Goal: Task Accomplishment & Management: Manage account settings

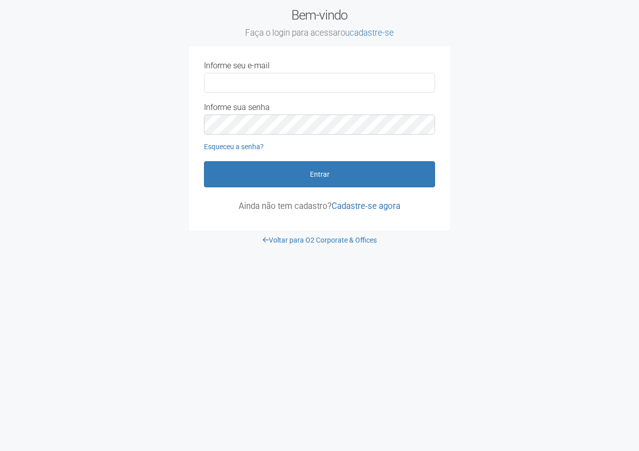
click at [322, 98] on div "Informe seu e-mail Informe sua senha Esqueceu a senha? Entrar" at bounding box center [319, 124] width 246 height 126
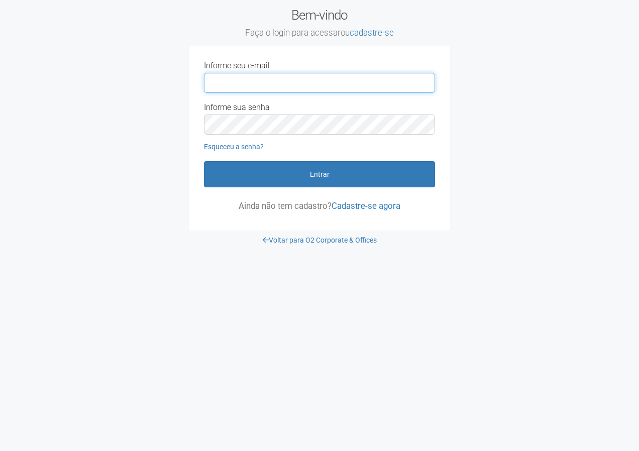
click at [317, 83] on input "Informe seu e-mail" at bounding box center [319, 83] width 231 height 20
type input "**********"
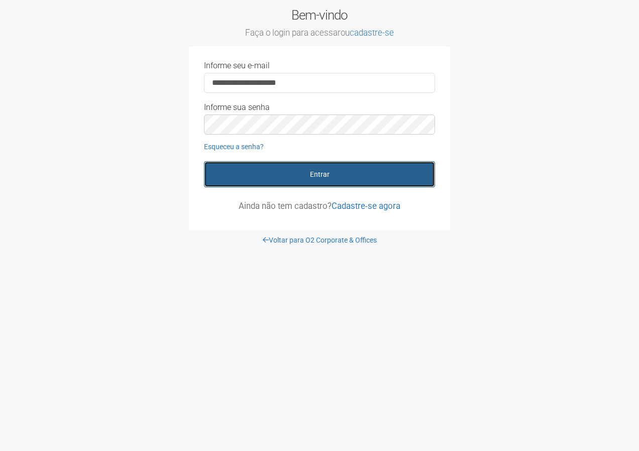
click at [340, 175] on button "Entrar" at bounding box center [319, 174] width 231 height 26
click at [340, 175] on div "Entrar" at bounding box center [319, 174] width 231 height 26
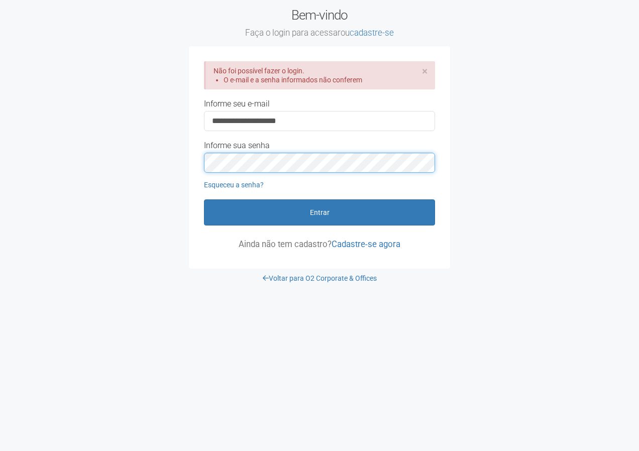
click at [204, 199] on button "Entrar" at bounding box center [319, 212] width 231 height 26
